Goal: Task Accomplishment & Management: Manage account settings

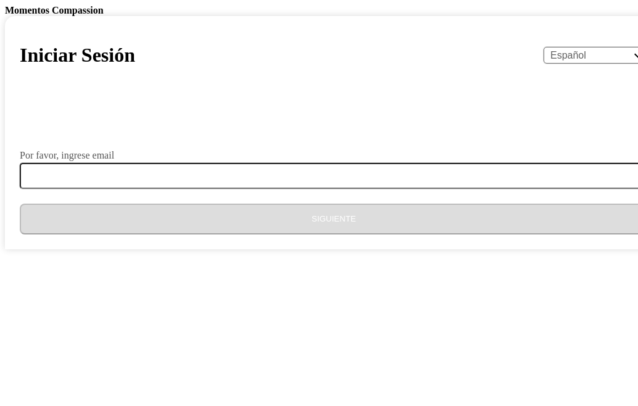
select select "es"
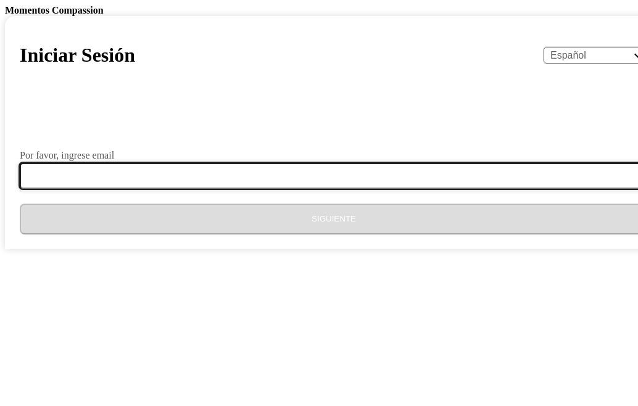
click at [218, 189] on input "Por favor, ingrese email" at bounding box center [341, 176] width 643 height 26
type input "[EMAIL_ADDRESS][DOMAIN_NAME]"
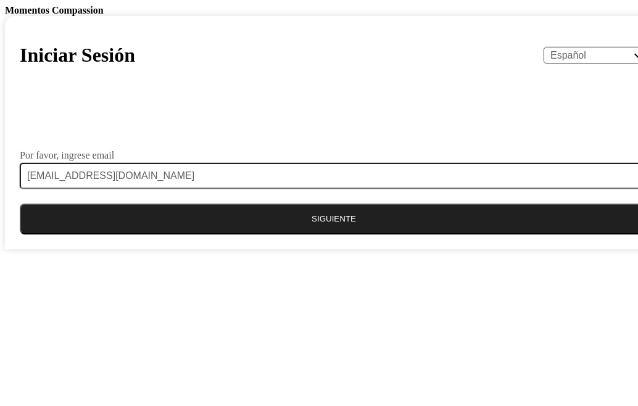
click at [252, 234] on button "Siguiente" at bounding box center [334, 219] width 628 height 31
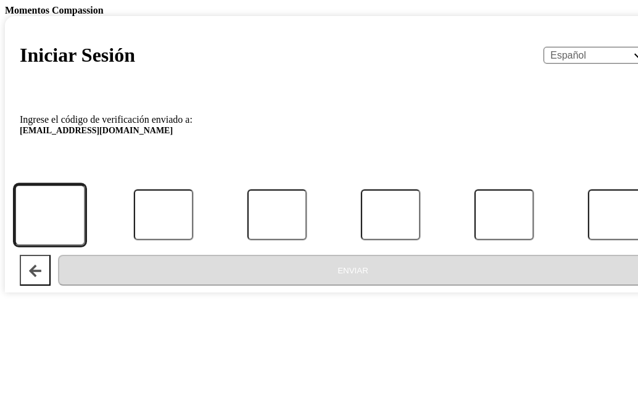
click at [86, 246] on input "Código" at bounding box center [50, 214] width 72 height 61
type input "9"
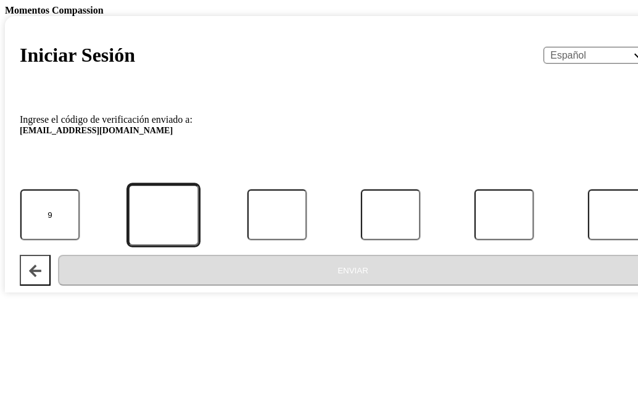
type input "0"
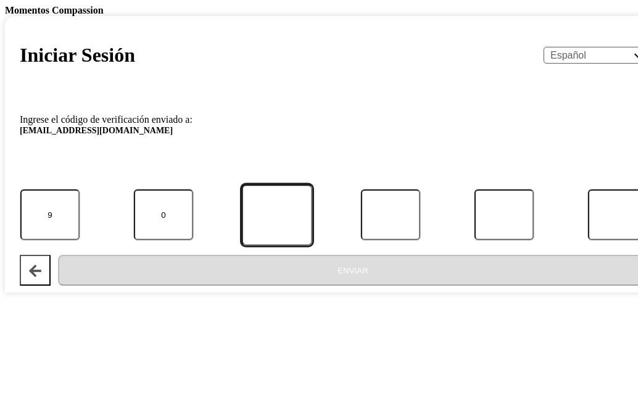
type input "2"
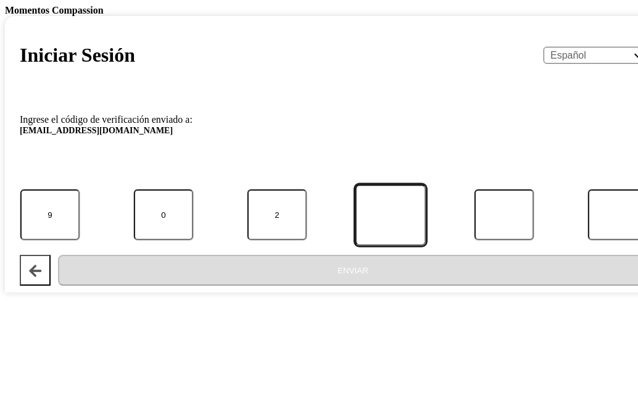
type input "3"
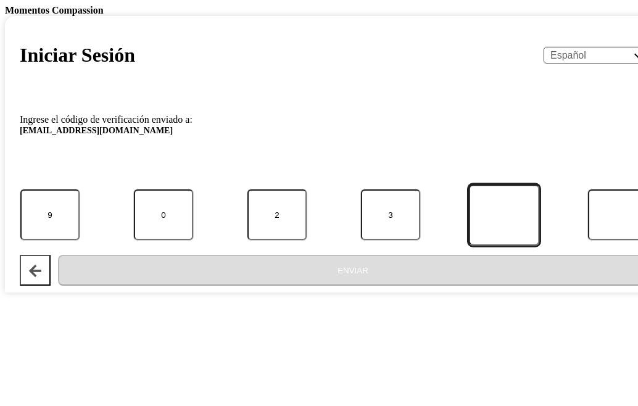
type input "2"
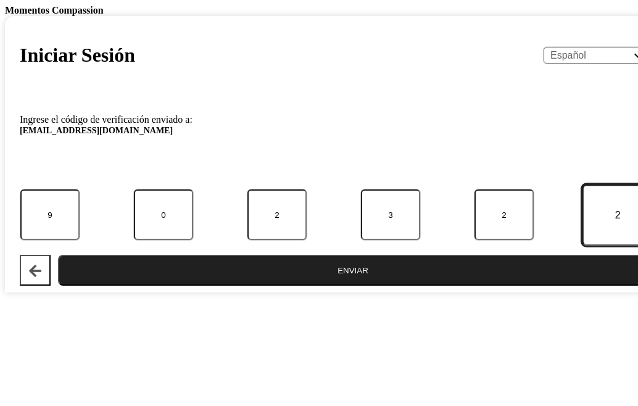
type input "2"
click at [358, 286] on button "Enviar" at bounding box center [353, 270] width 590 height 31
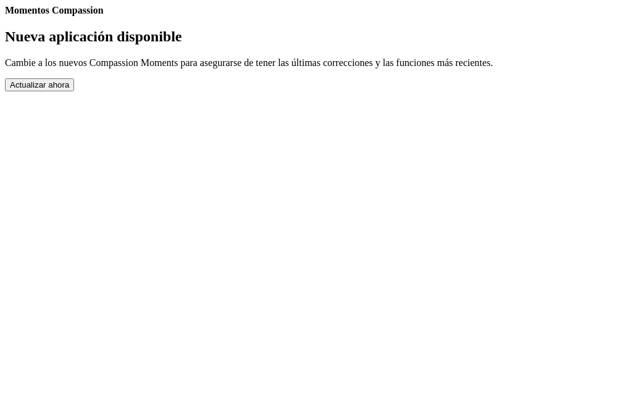
click at [316, 91] on section "Nueva aplicación disponible Cambie a los nuevos Compassion Moments para asegura…" at bounding box center [319, 59] width 628 height 63
click at [74, 91] on button "Actualizar ahora" at bounding box center [39, 84] width 69 height 13
